Goal: Task Accomplishment & Management: Manage account settings

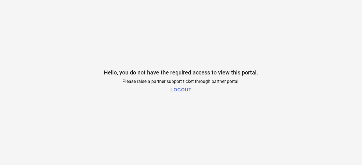
click at [174, 88] on h1 "LOGOUT" at bounding box center [180, 90] width 21 height 5
